Goal: Check status: Check status

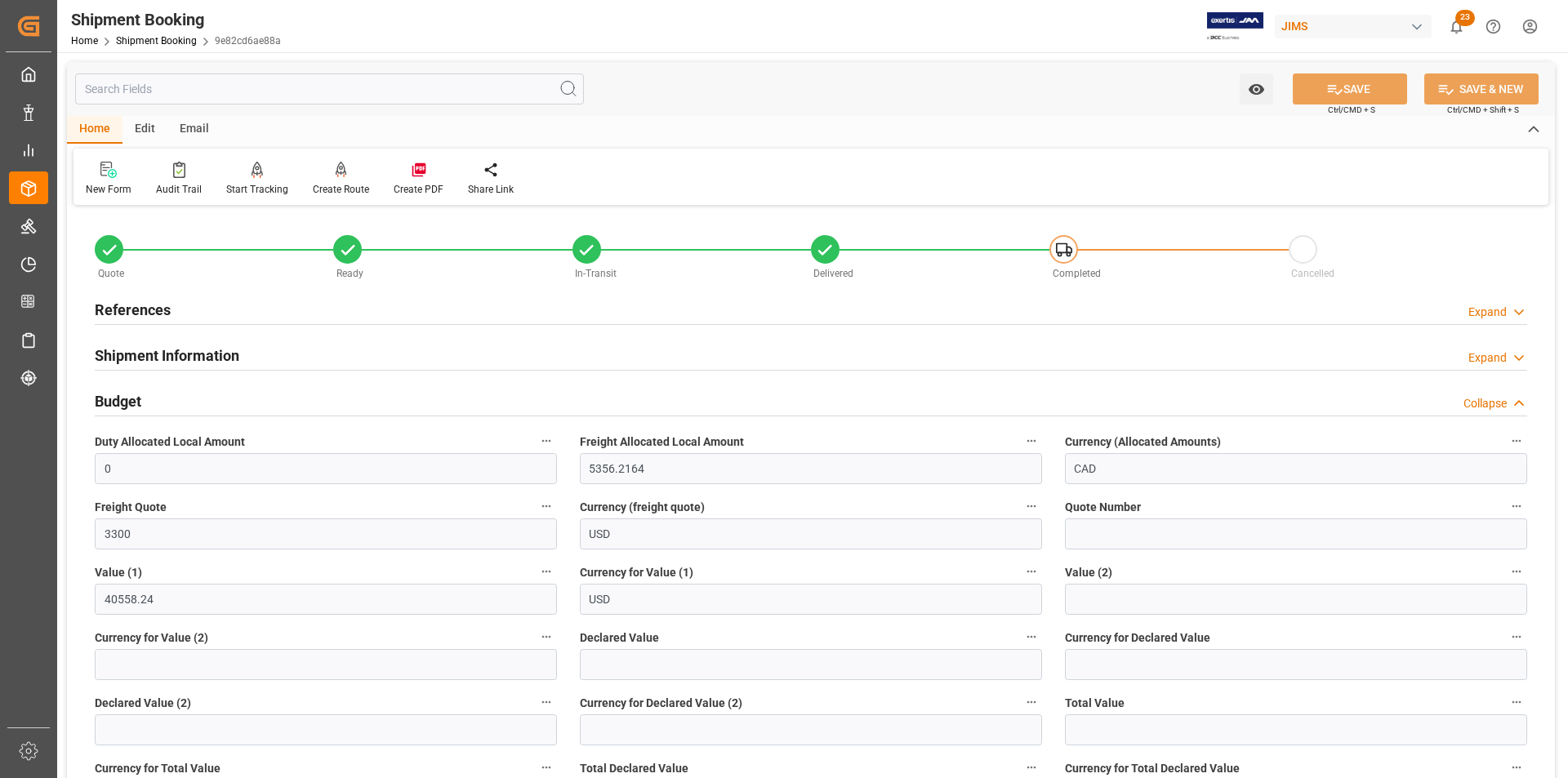
click at [156, 302] on h2 "References" at bounding box center [133, 310] width 76 height 22
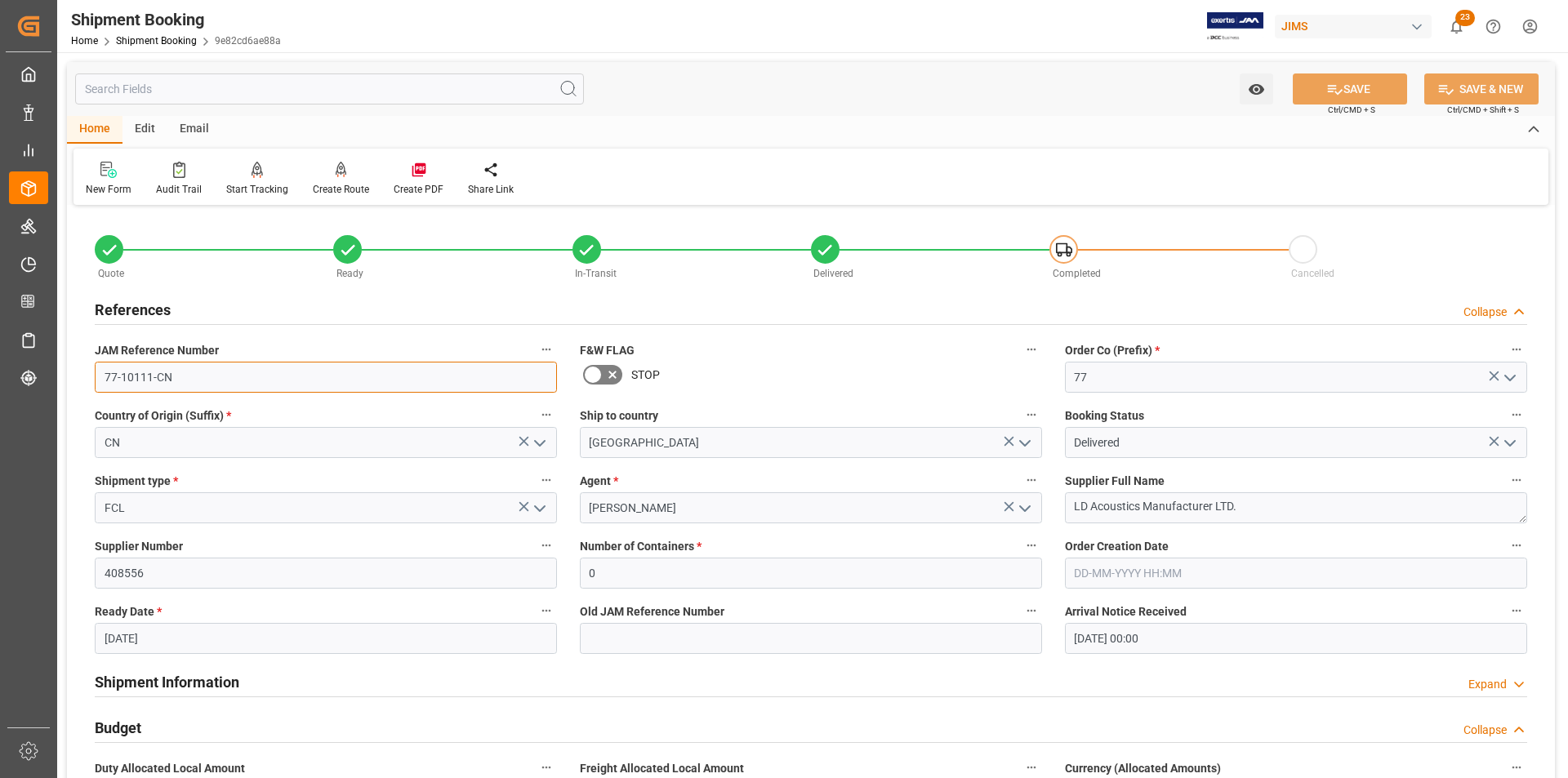
drag, startPoint x: 199, startPoint y: 371, endPoint x: 63, endPoint y: 386, distance: 136.8
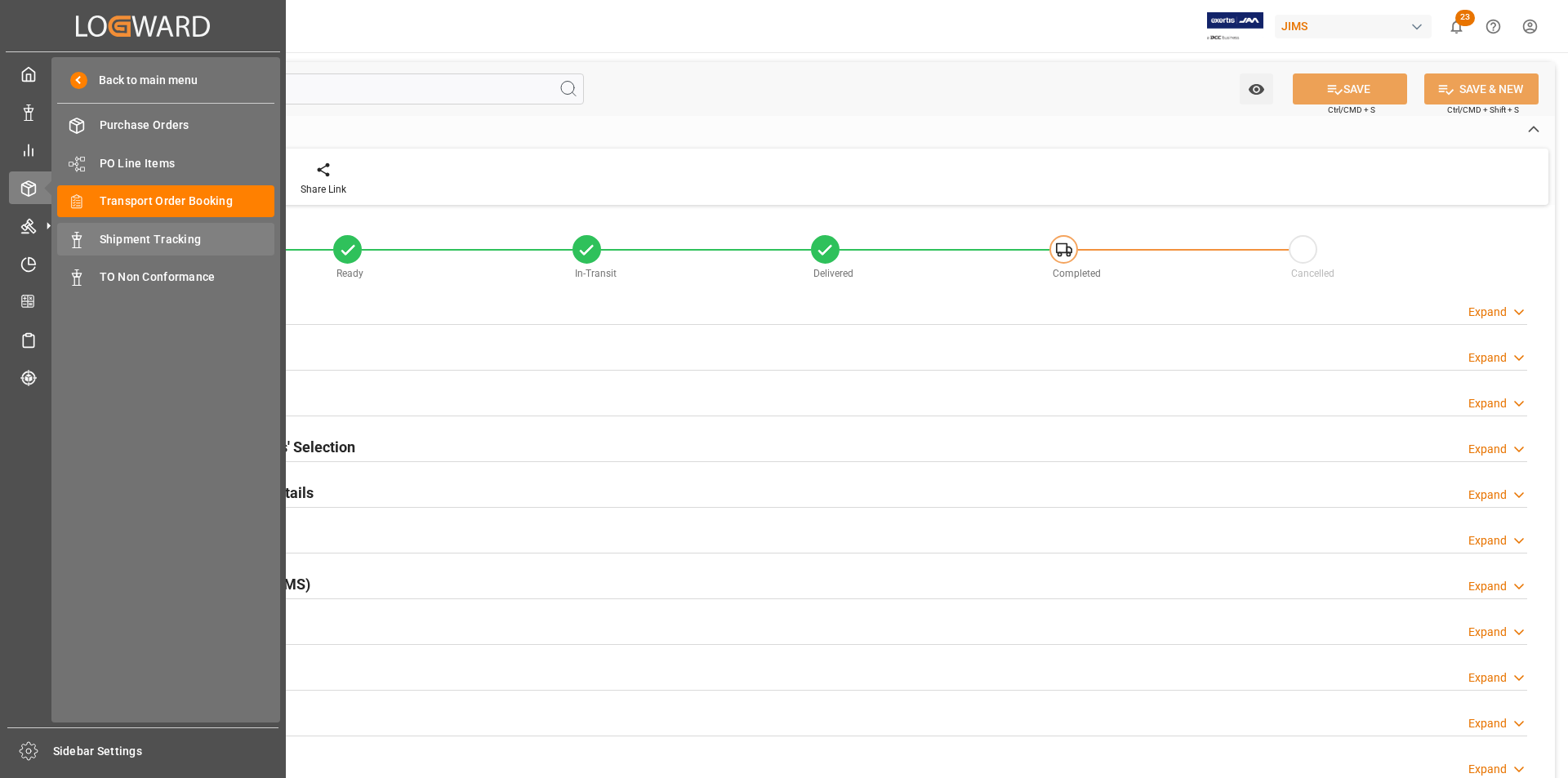
click at [154, 235] on span "Shipment Tracking" at bounding box center [188, 239] width 176 height 17
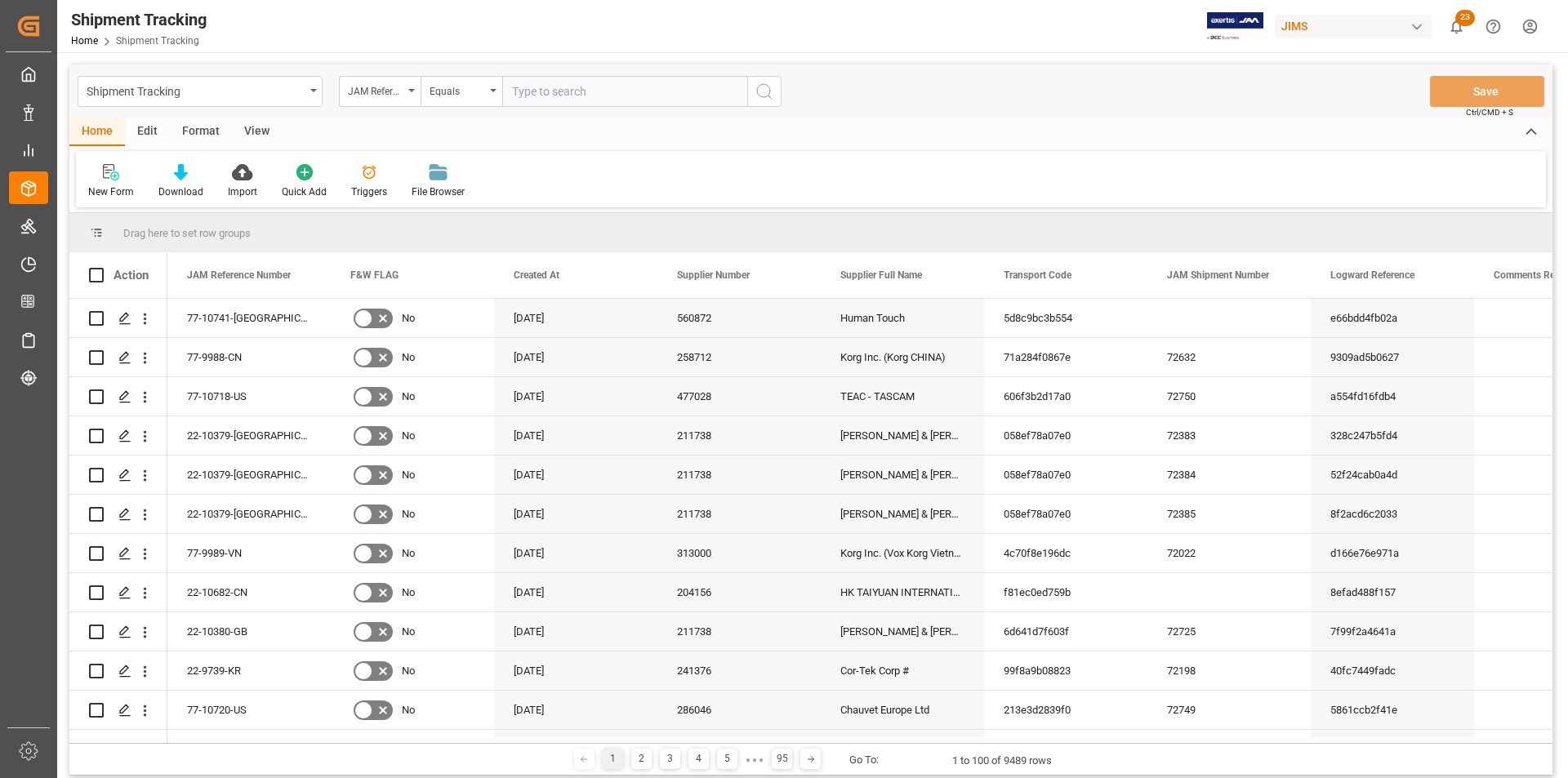
click at [534, 91] on input "text" at bounding box center [625, 91] width 245 height 31
paste input "77-10111-CN"
type input "77-10111-CN"
click at [757, 92] on circle "search button" at bounding box center [763, 90] width 13 height 13
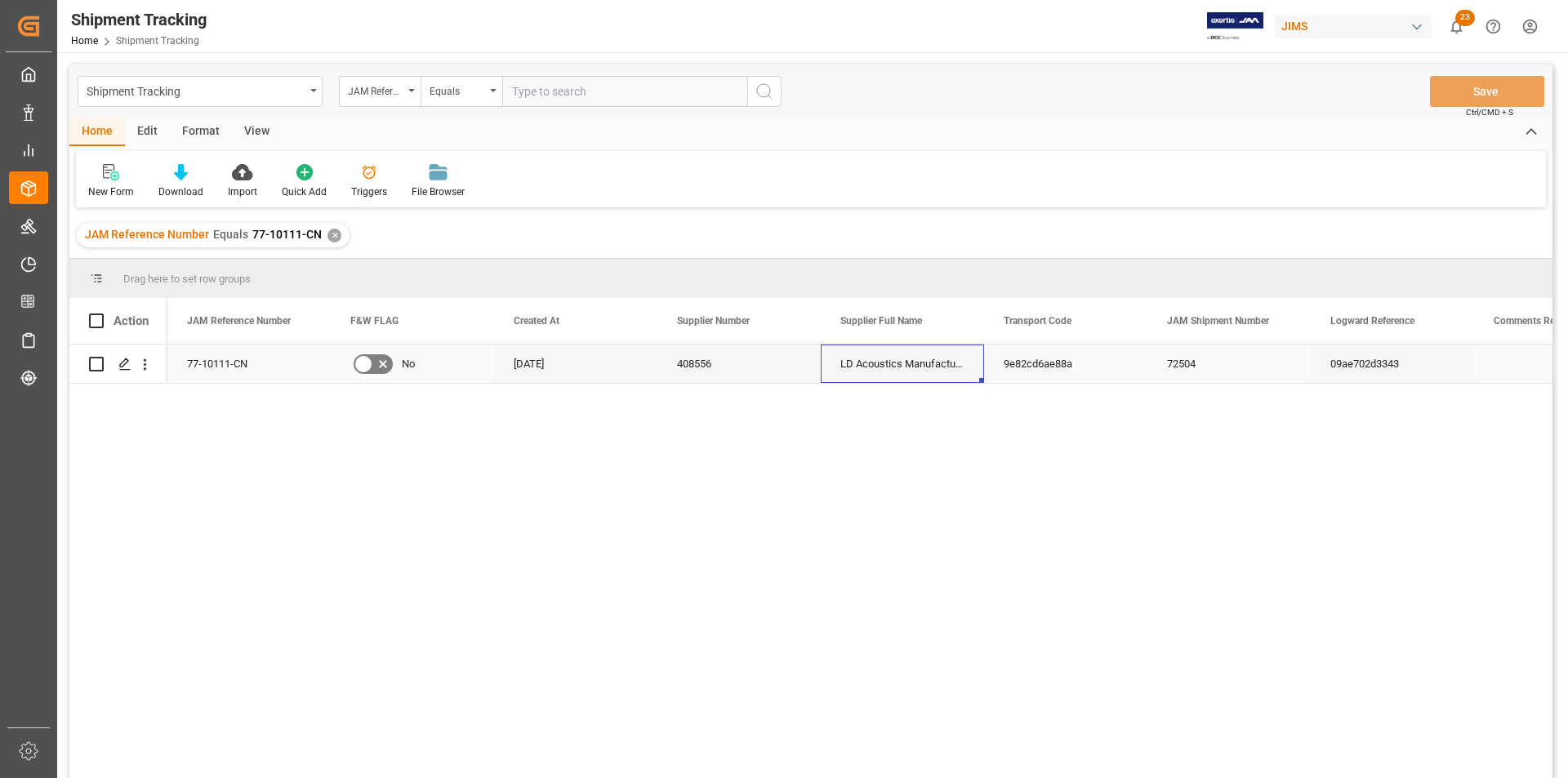
click at [890, 373] on div "LD Acoustics Manufacturer LTD." at bounding box center [902, 363] width 163 height 38
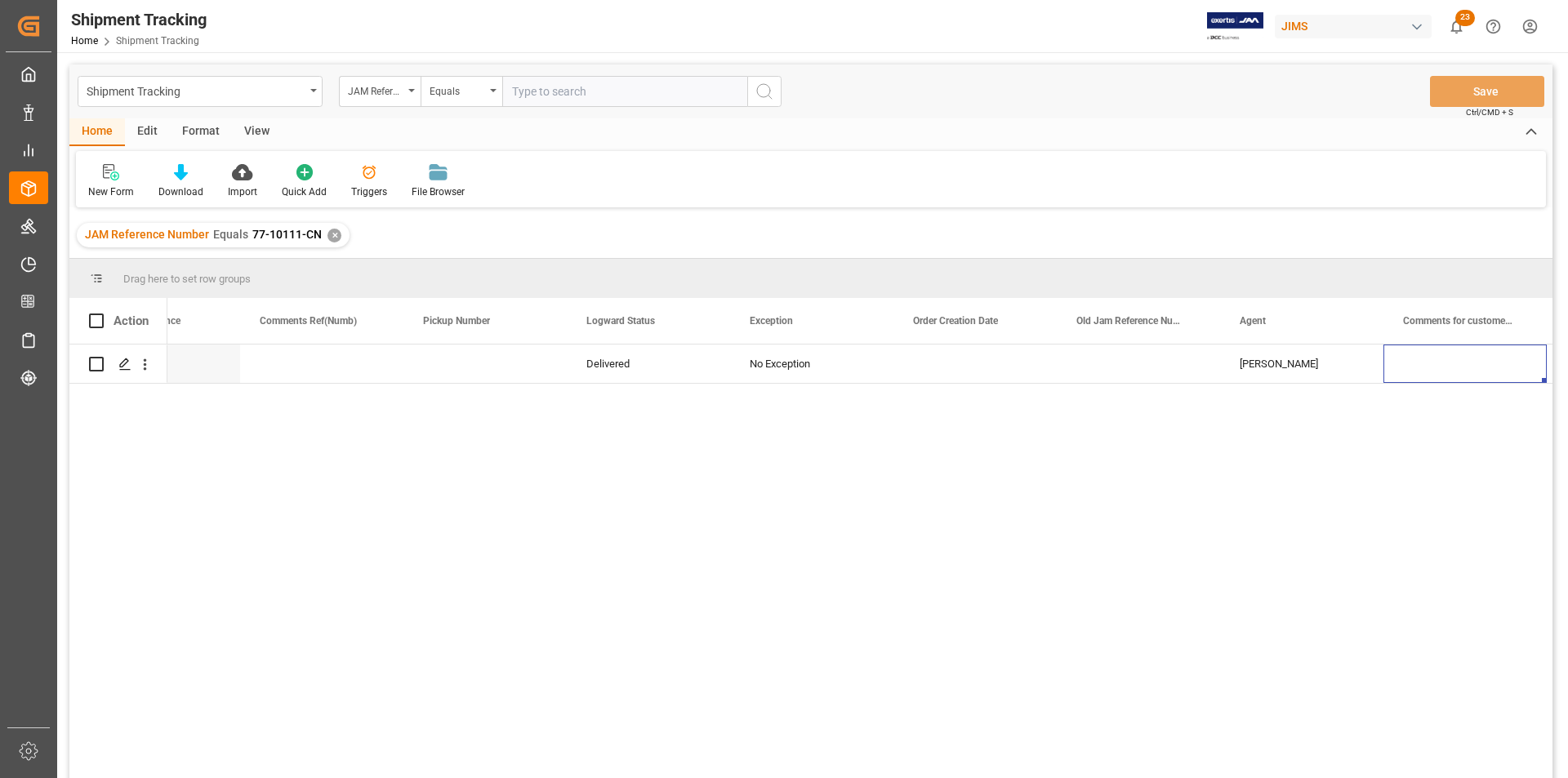
scroll to position [0, 1397]
click at [126, 366] on icon "Press SPACE to select this row." at bounding box center [124, 364] width 13 height 13
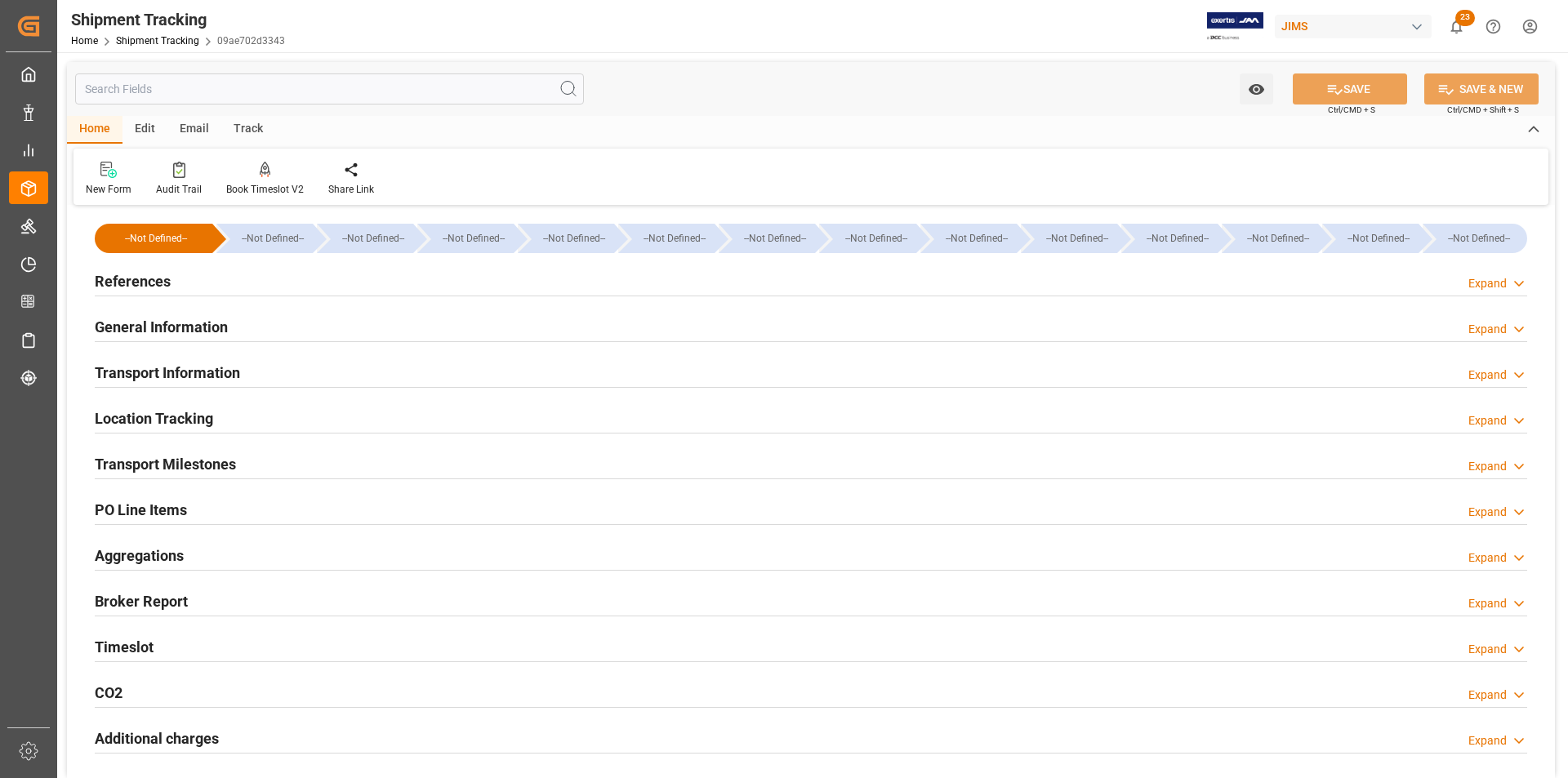
type input "21-07-2025 00:00"
type input "26-07-2025 00:00"
type input "02-08-2025 00:00"
type input "02-08-2025 07:10"
type input "20-08-2025"
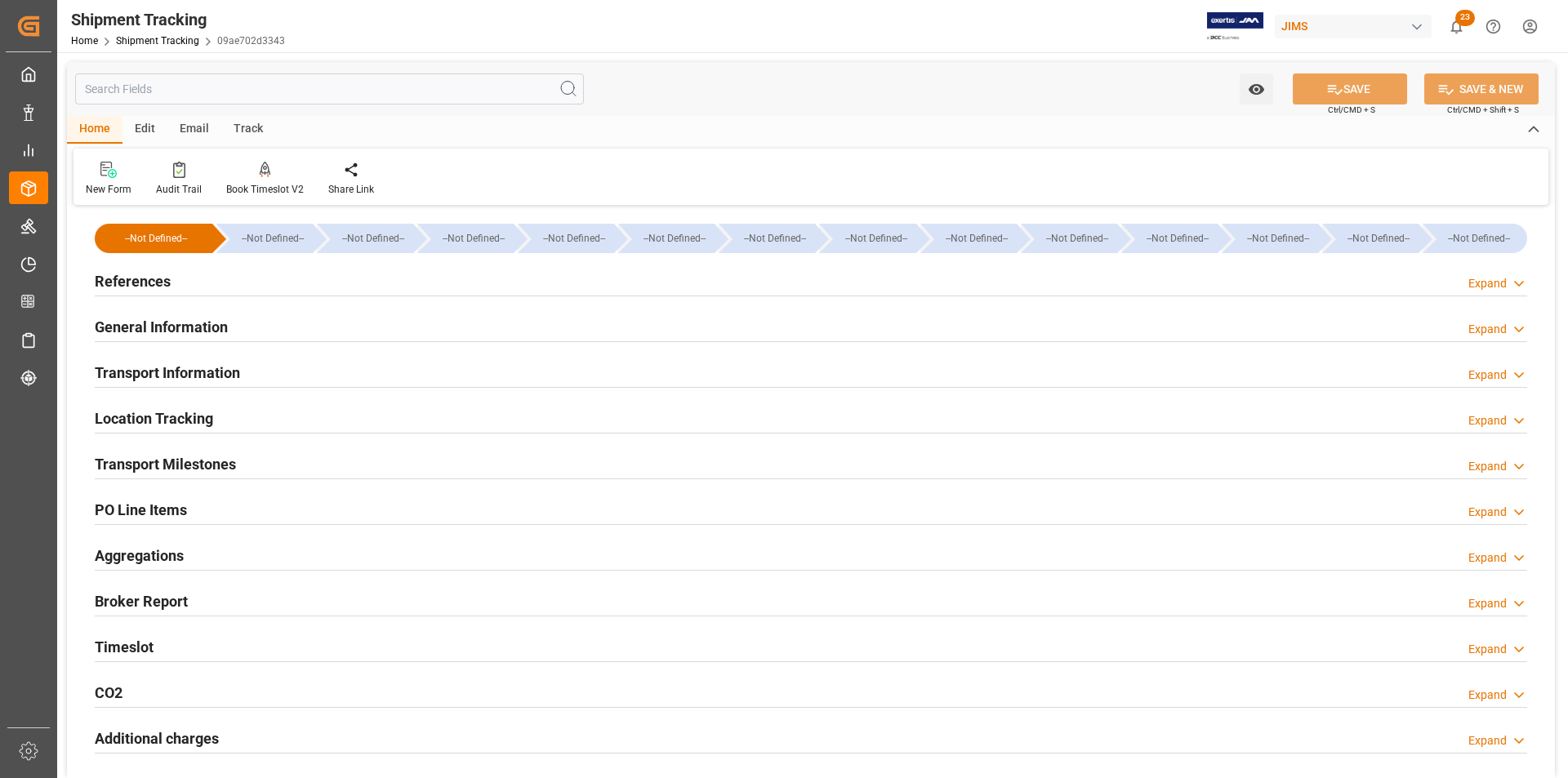
type input "20-08-2025 01:00"
type input "22-08-2025"
type input "22-08-2025 00:00"
type input "22-08-2025"
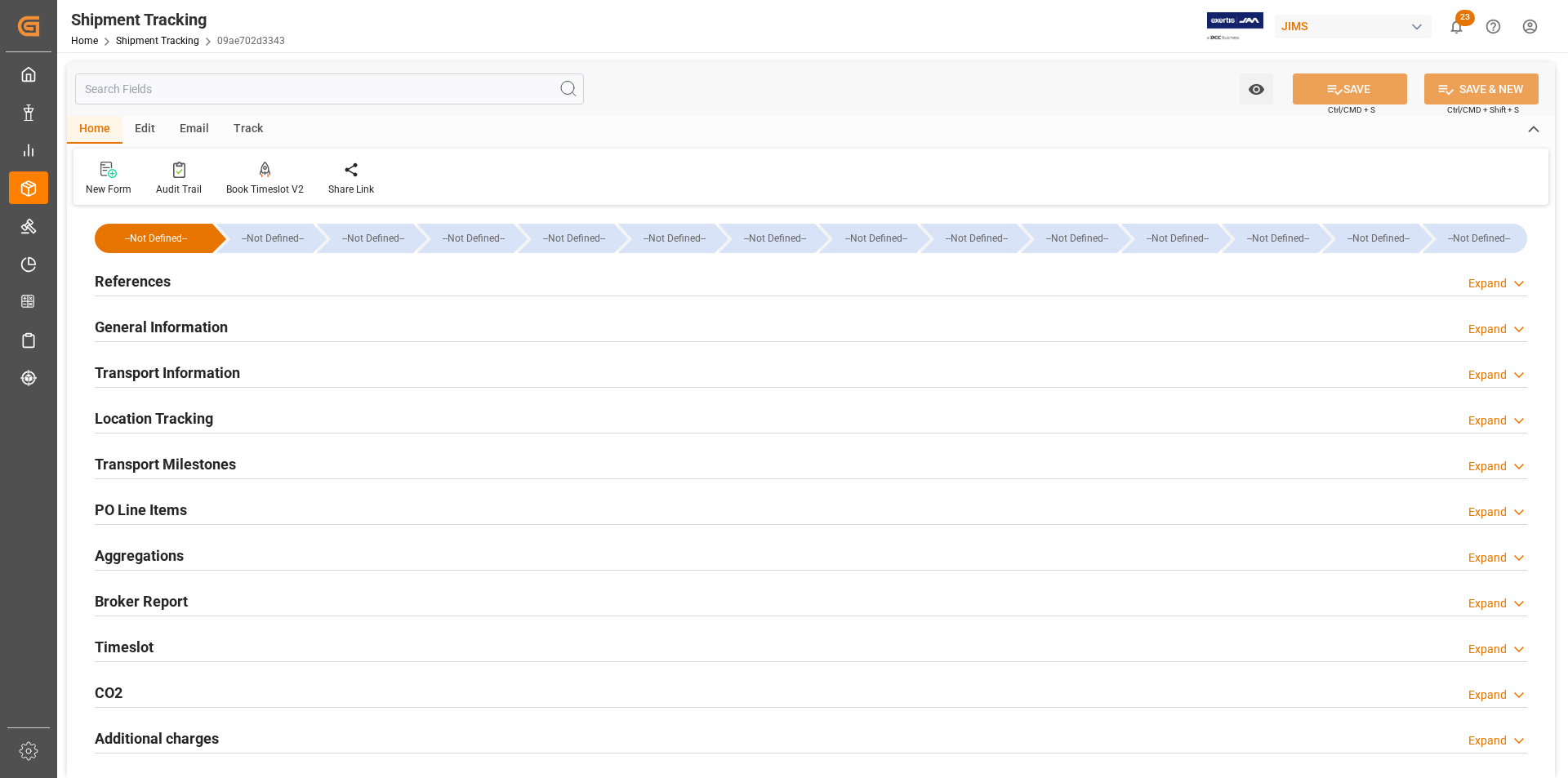
click at [149, 318] on h2 "General Information" at bounding box center [161, 327] width 133 height 22
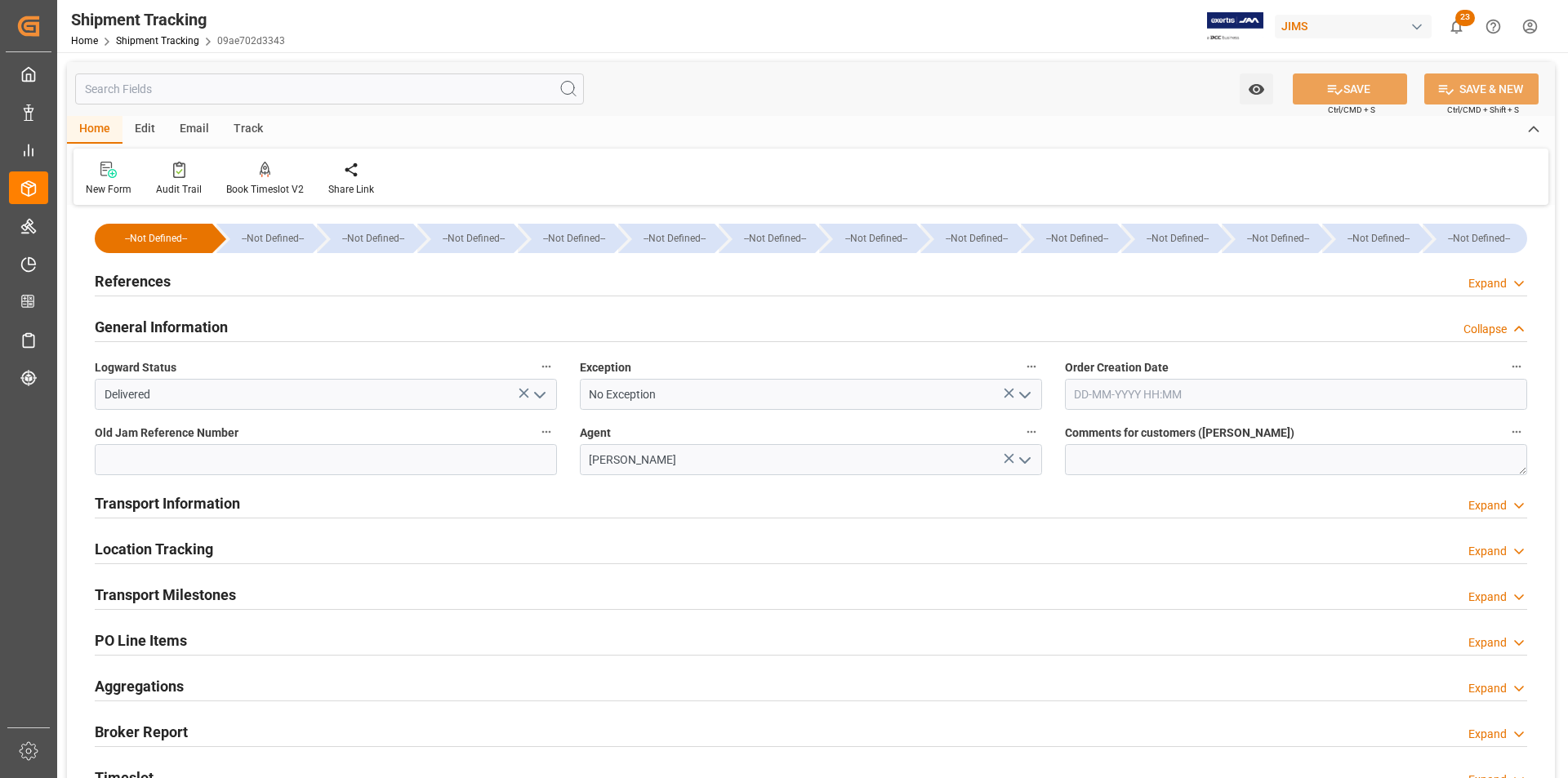
click at [152, 589] on h2 "Transport Milestones" at bounding box center [165, 594] width 141 height 22
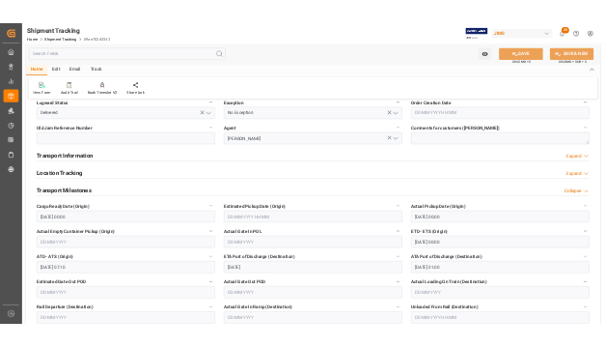
scroll to position [193, 0]
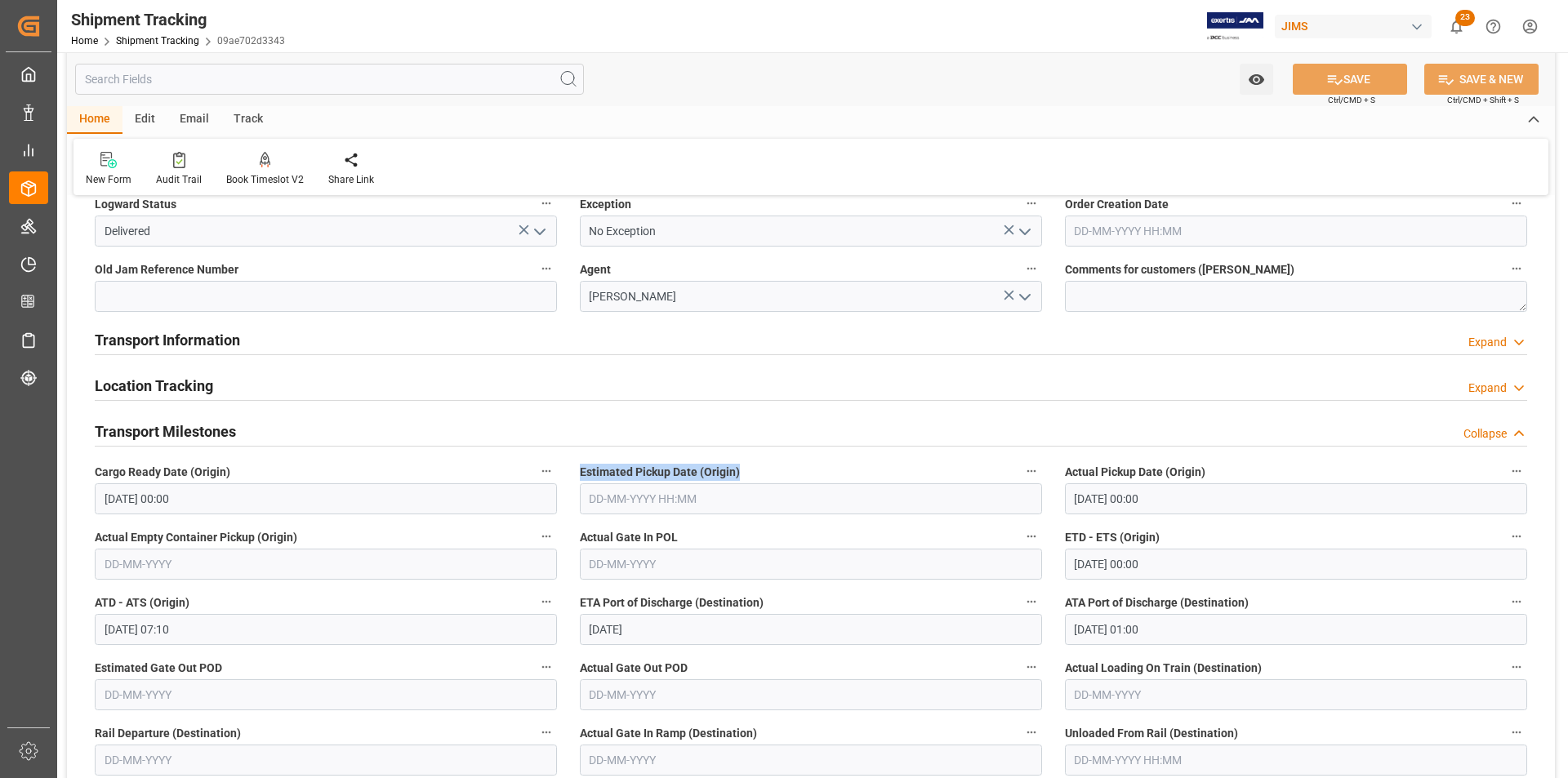
drag, startPoint x: 757, startPoint y: 468, endPoint x: 578, endPoint y: 476, distance: 179.2
click at [578, 476] on div "Estimated Pickup Date (Origin)" at bounding box center [810, 487] width 485 height 65
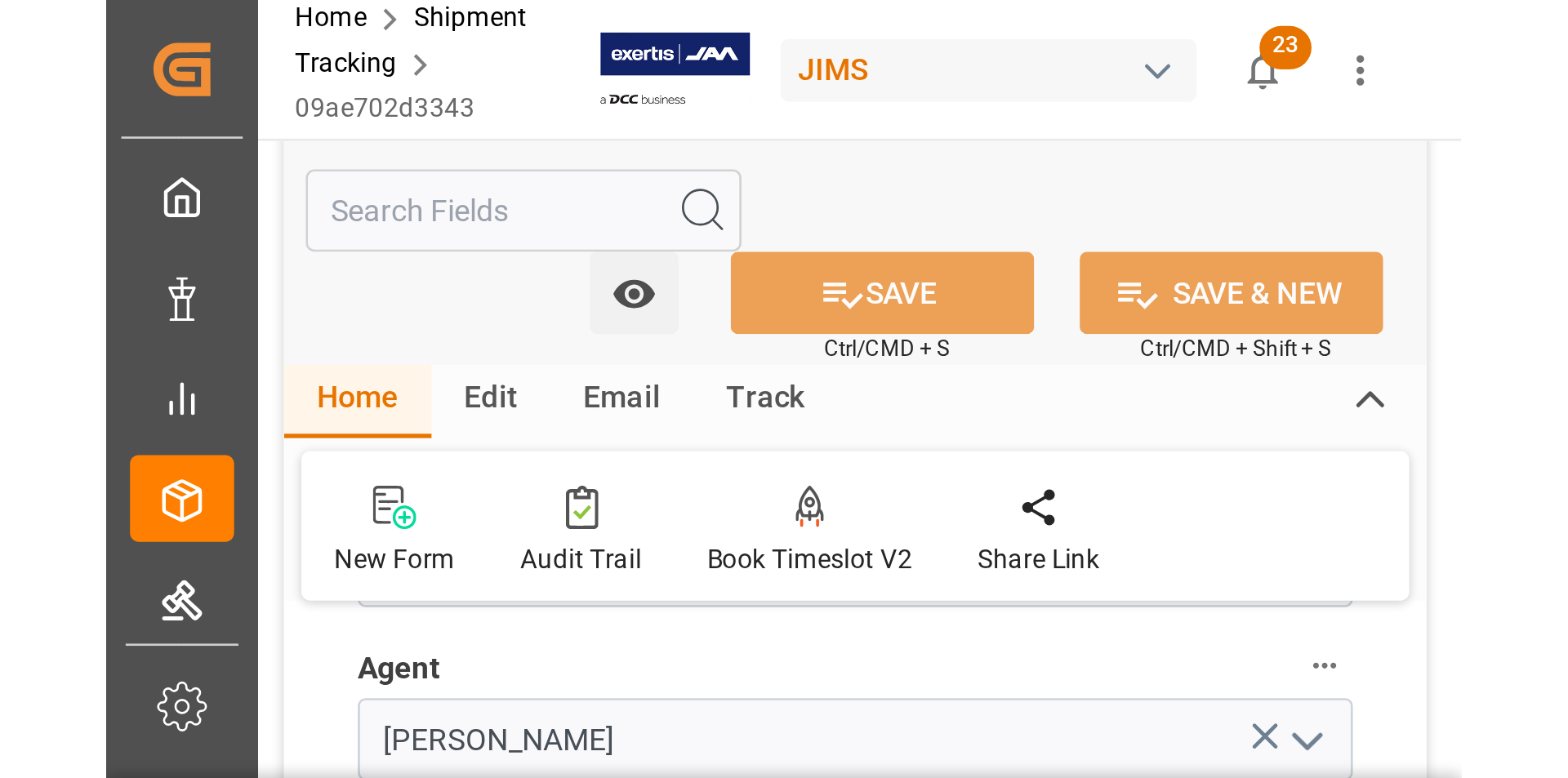
scroll to position [408, 0]
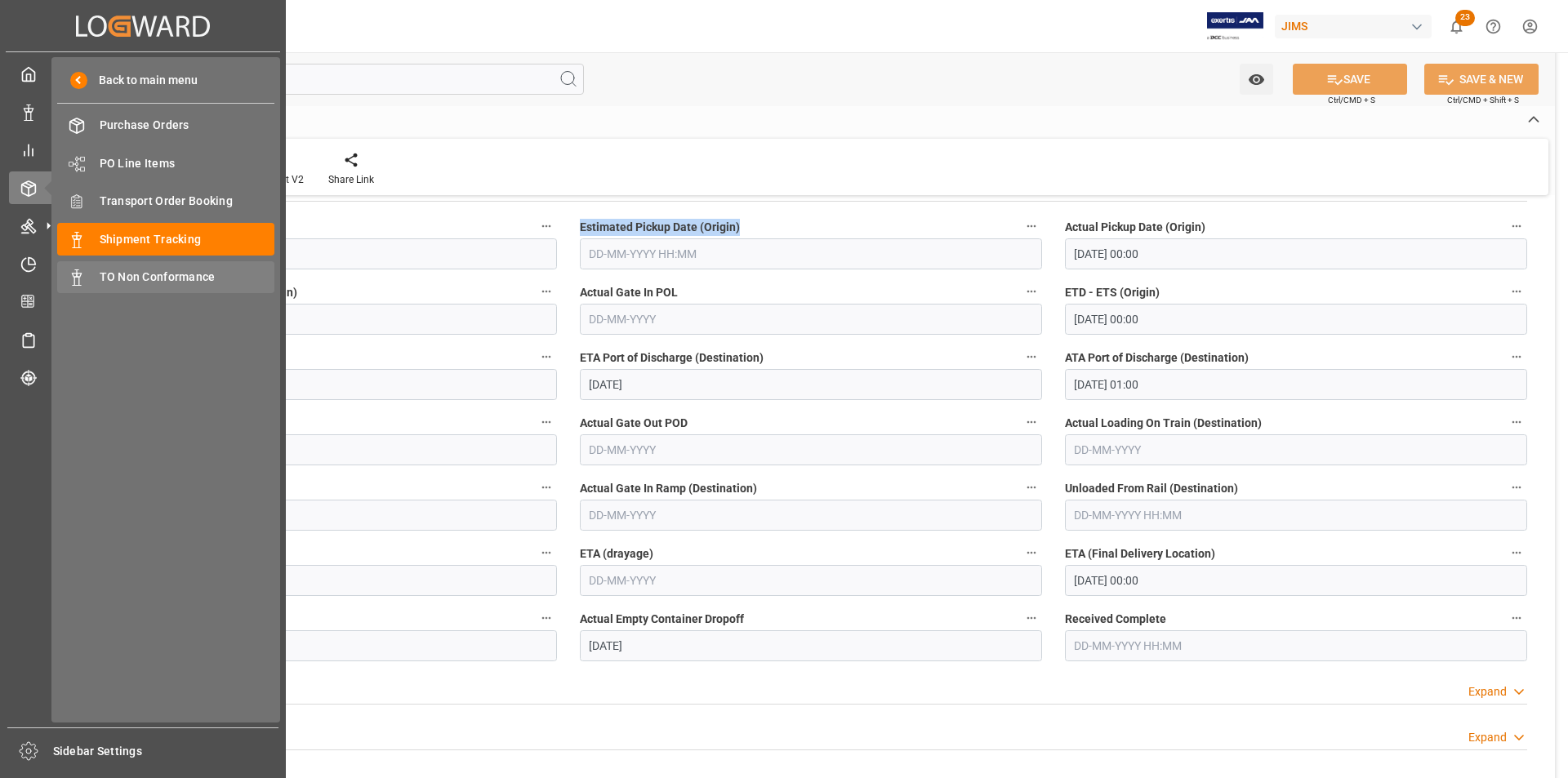
click at [177, 273] on span "TO Non Conformance" at bounding box center [188, 277] width 176 height 17
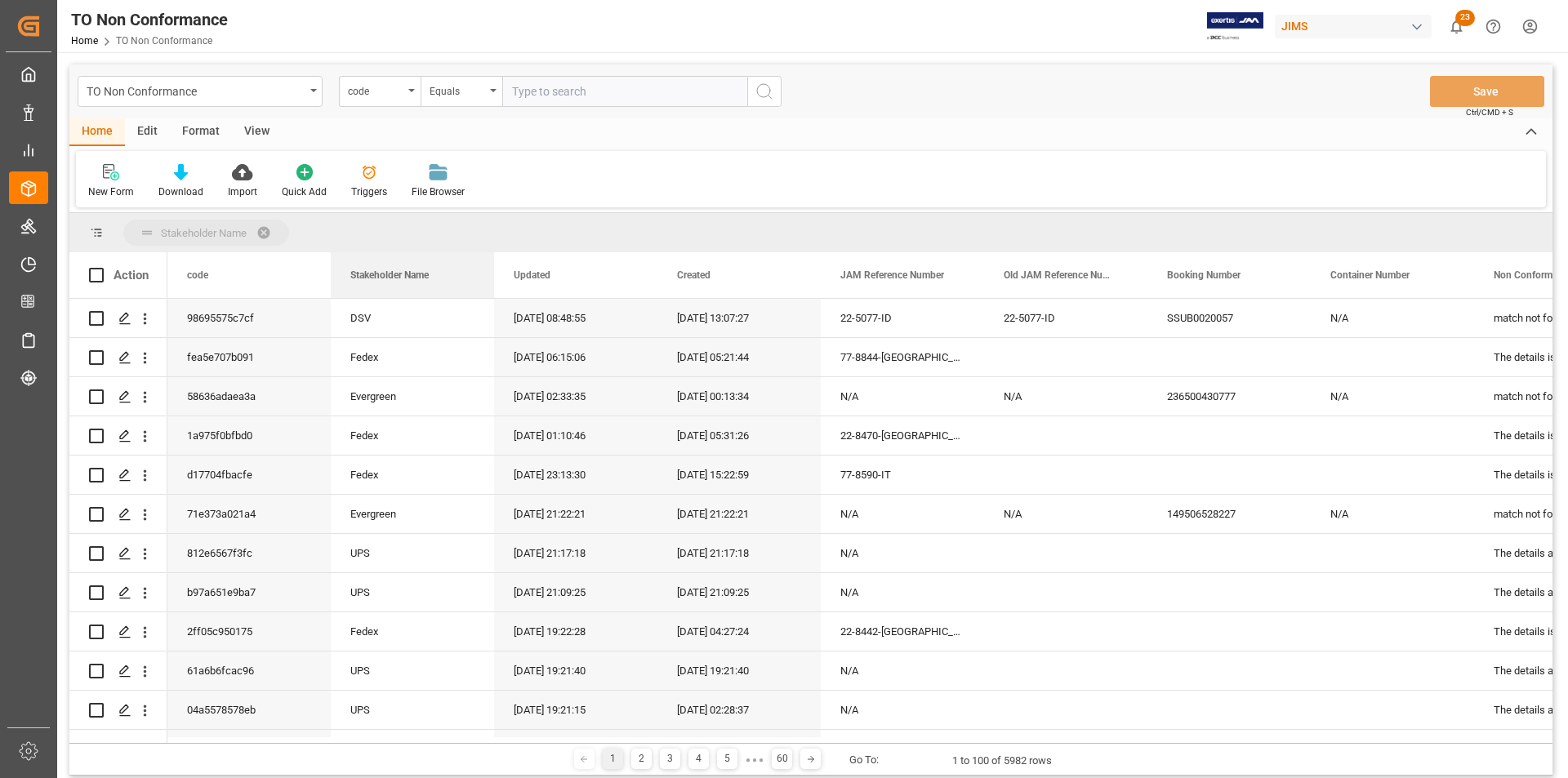
drag, startPoint x: 404, startPoint y: 285, endPoint x: 416, endPoint y: 248, distance: 38.9
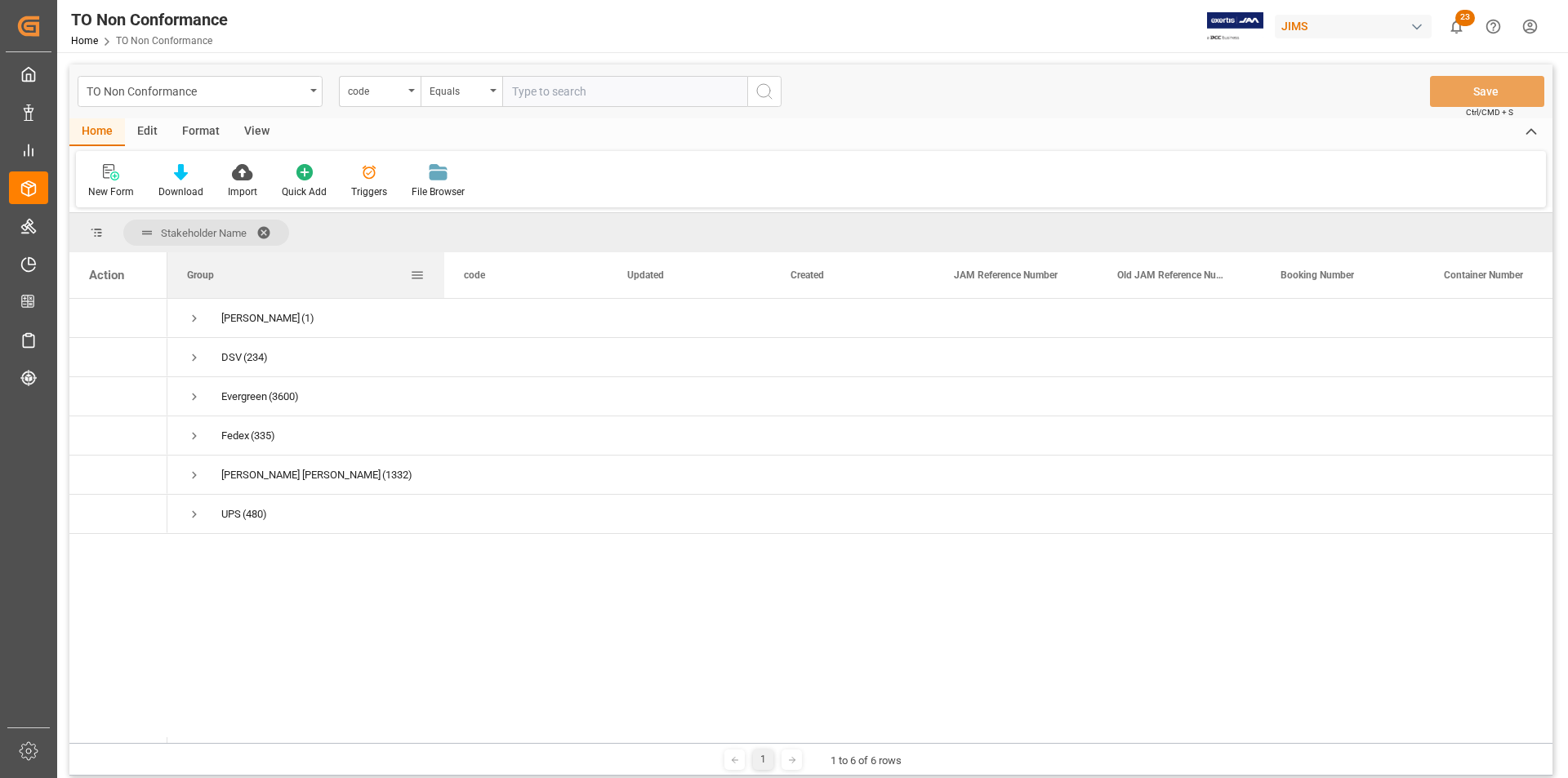
drag, startPoint x: 330, startPoint y: 286, endPoint x: 475, endPoint y: 287, distance: 145.0
click at [447, 287] on div at bounding box center [444, 275] width 7 height 46
click at [270, 230] on span at bounding box center [269, 232] width 26 height 14
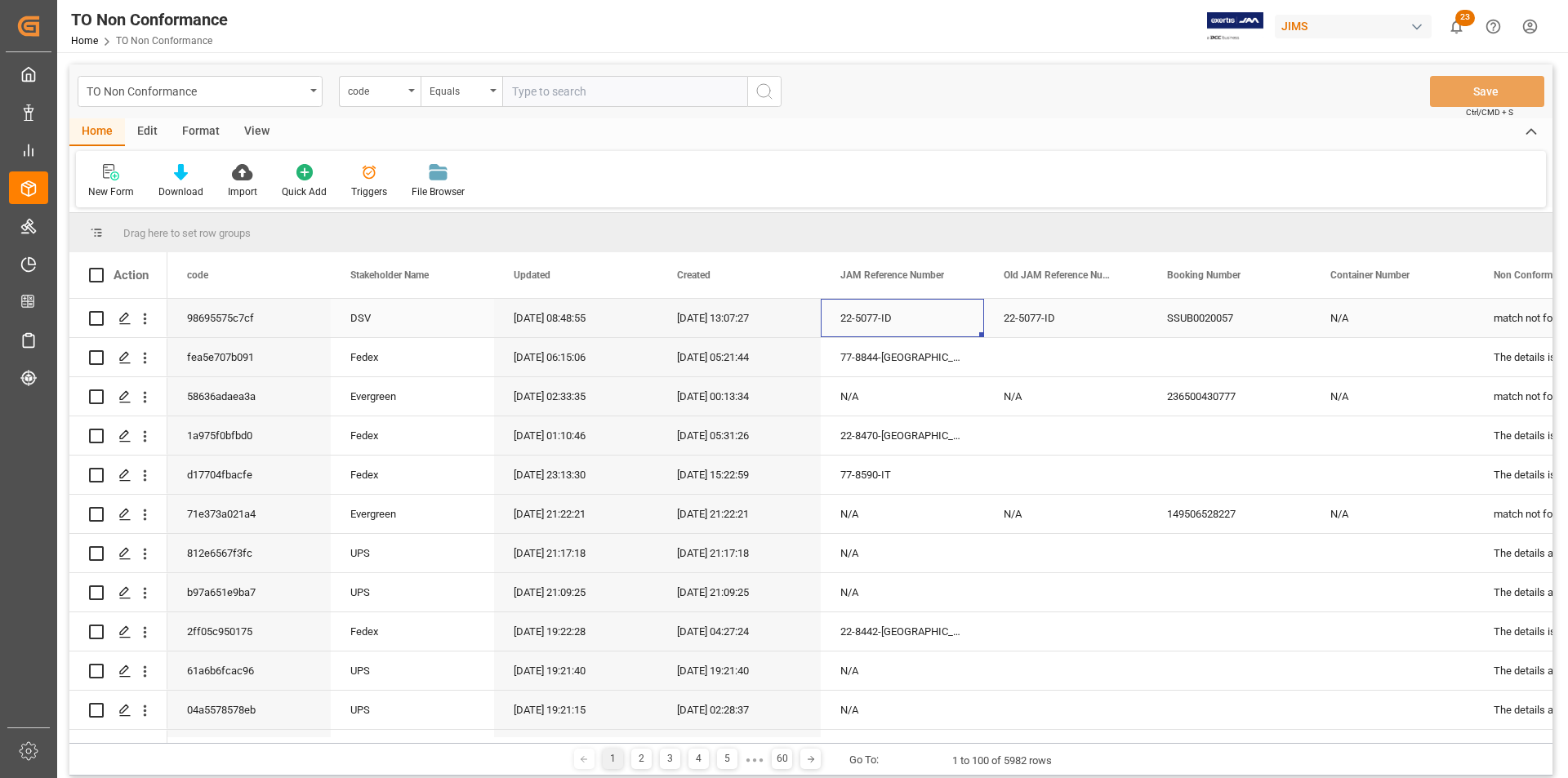
click at [921, 326] on div "22-5077-ID" at bounding box center [902, 317] width 163 height 38
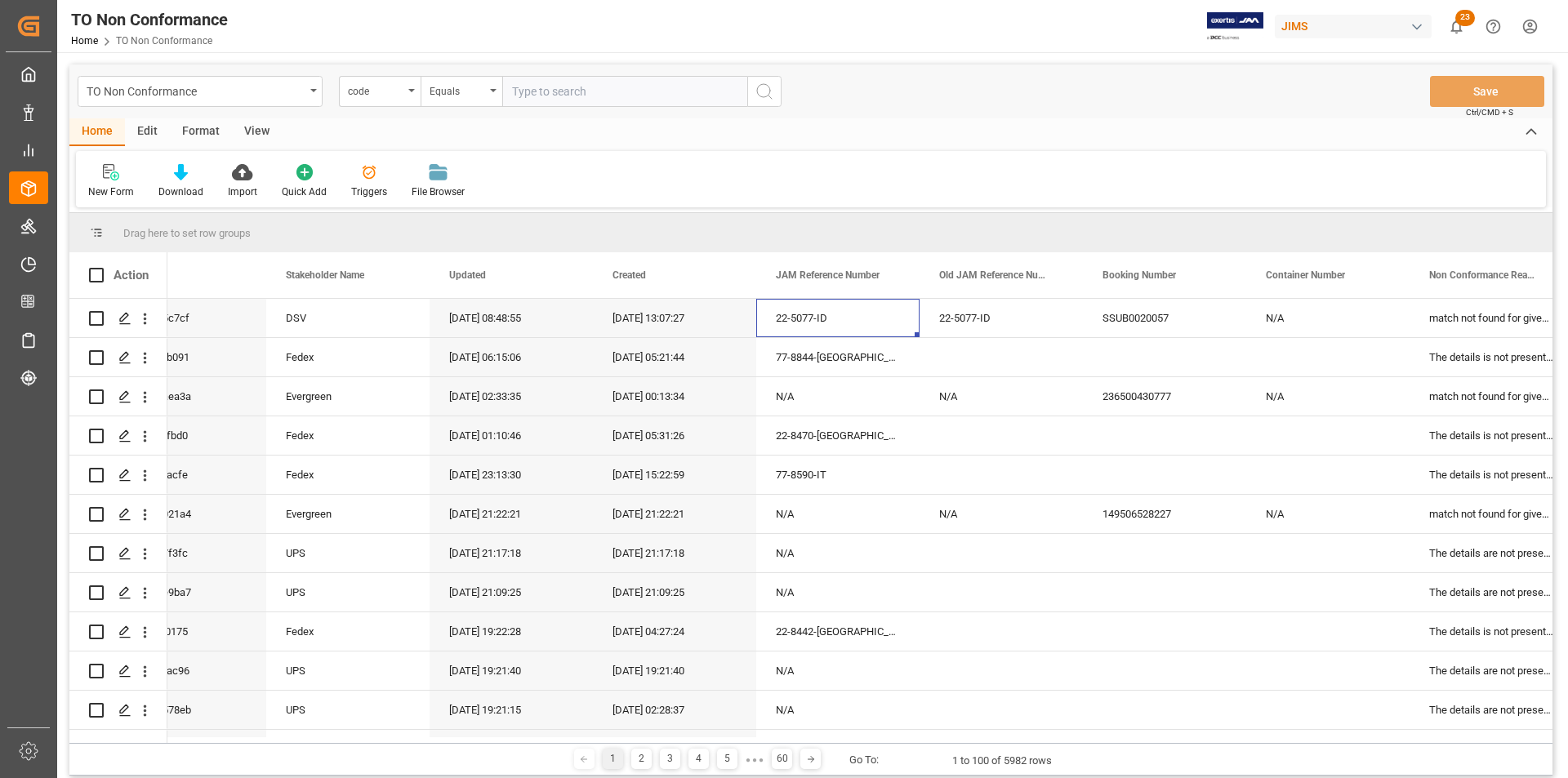
scroll to position [0, 85]
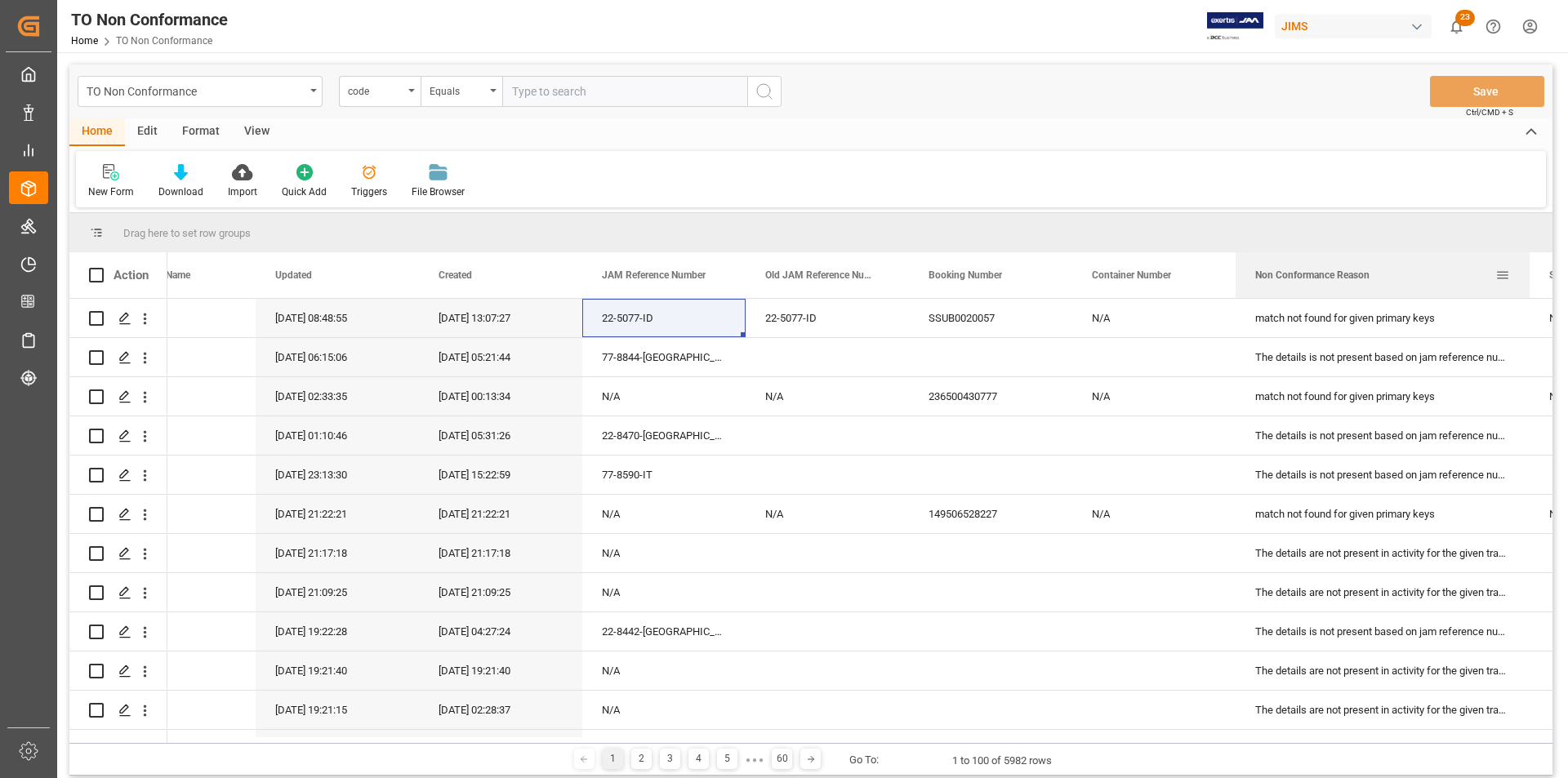
drag, startPoint x: 1395, startPoint y: 260, endPoint x: 1526, endPoint y: 277, distance: 132.1
click at [1526, 277] on div at bounding box center [1529, 275] width 7 height 46
drag, startPoint x: 823, startPoint y: 744, endPoint x: 701, endPoint y: 741, distance: 122.0
click at [701, 741] on div "Drag here to set row groups Drag here to set column labels Action Updated Creat…" at bounding box center [810, 494] width 1483 height 562
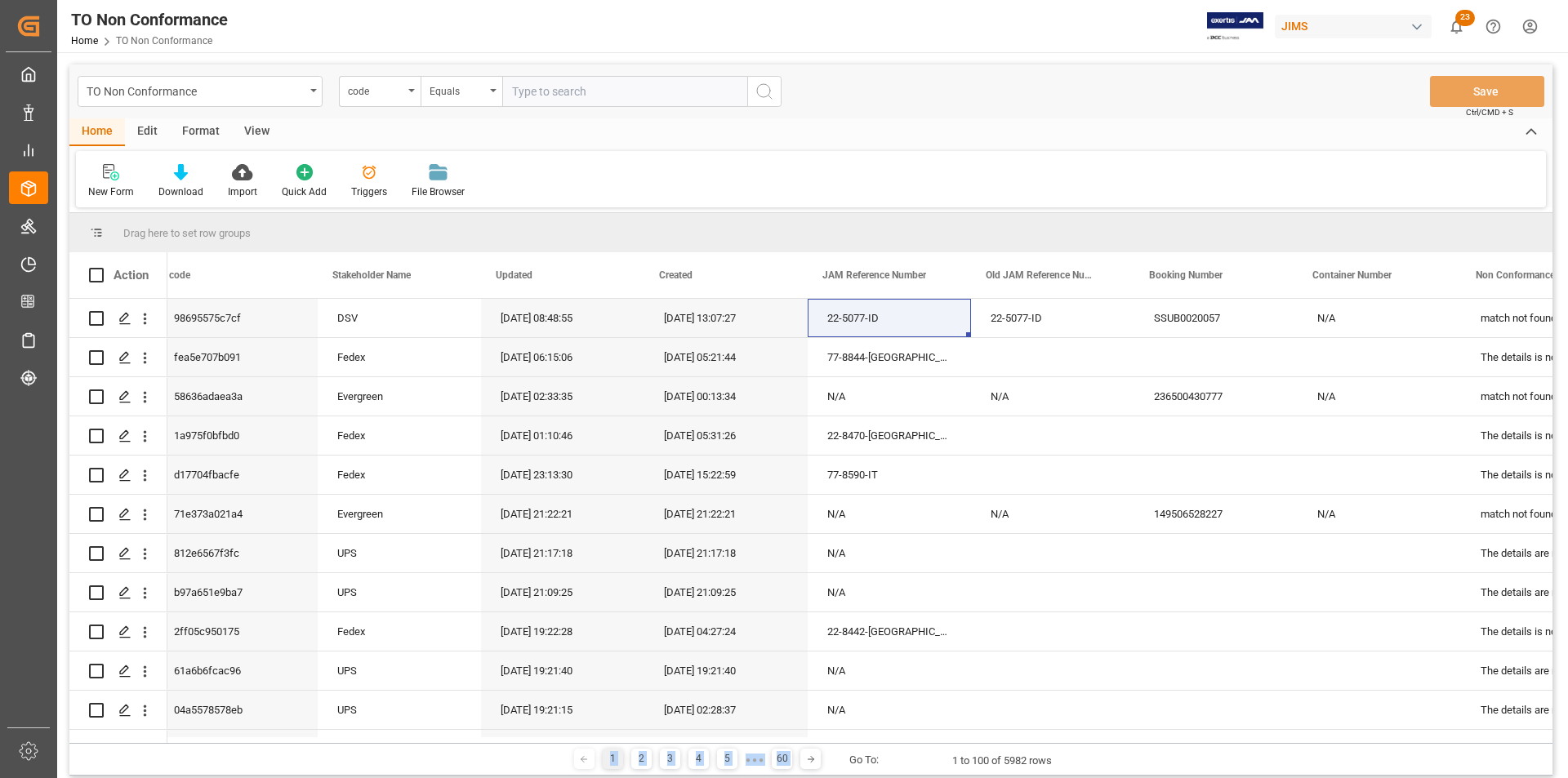
scroll to position [0, 31]
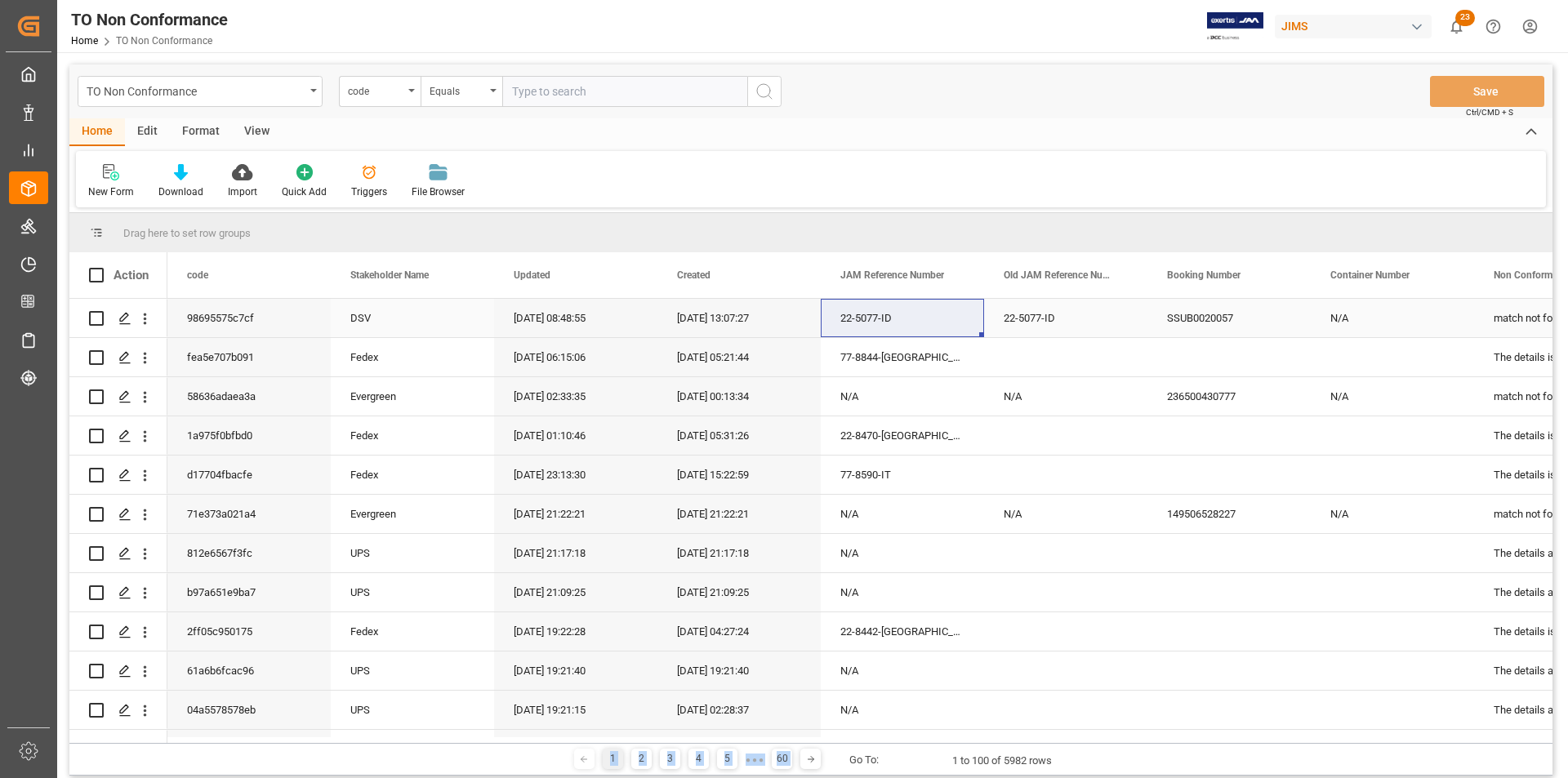
click at [916, 319] on div "22-5077-ID" at bounding box center [902, 317] width 163 height 38
click at [1044, 324] on div "22-5077-ID" at bounding box center [1065, 317] width 163 height 38
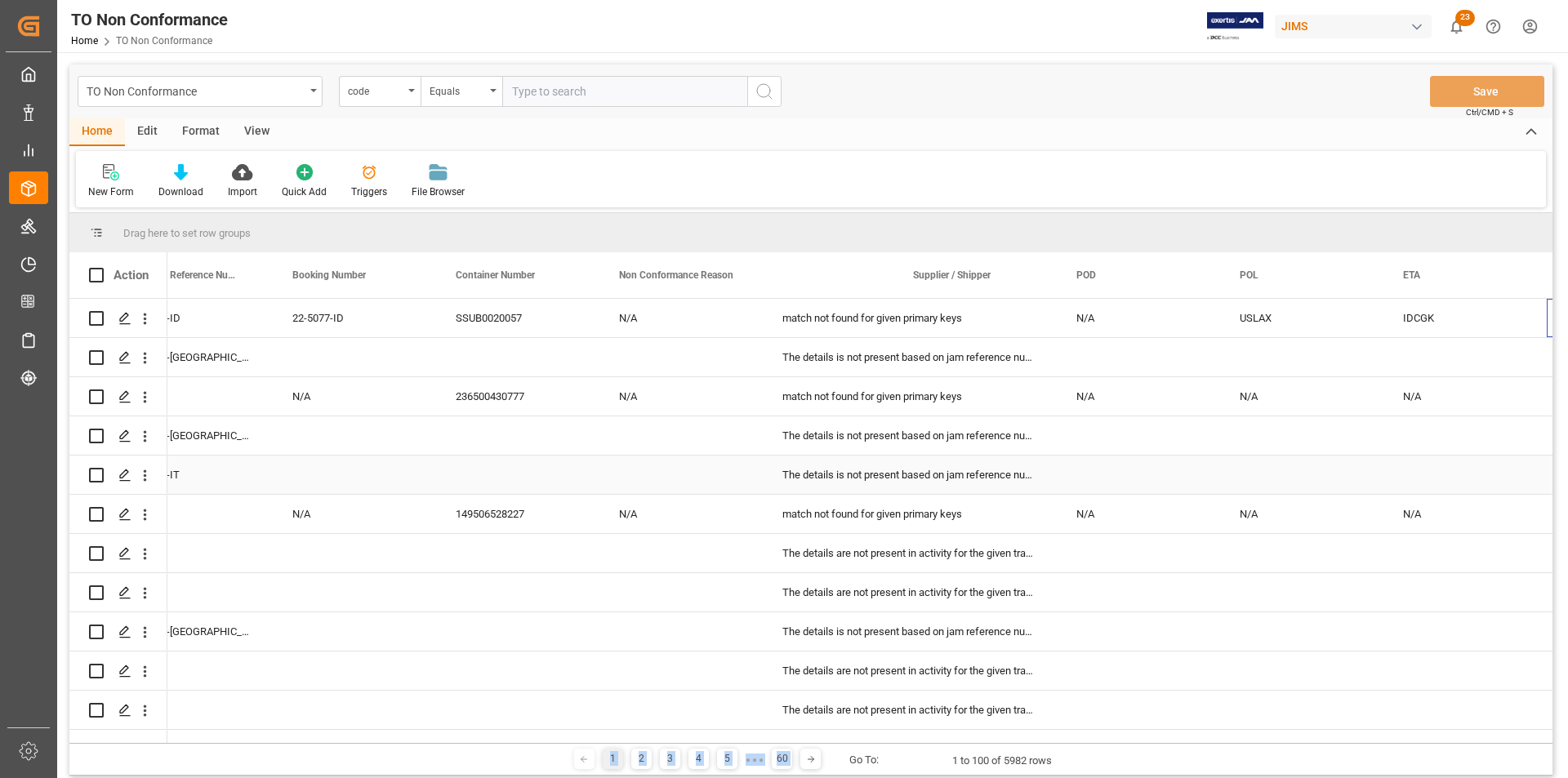
scroll to position [0, 874]
